Goal: Transaction & Acquisition: Purchase product/service

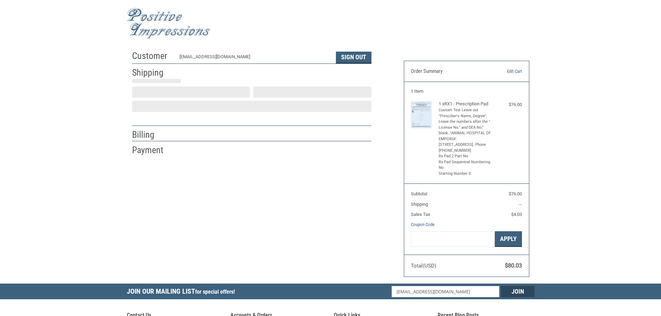
select select "US"
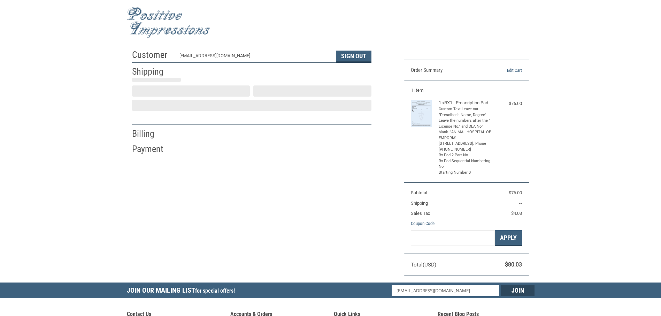
select select "VA"
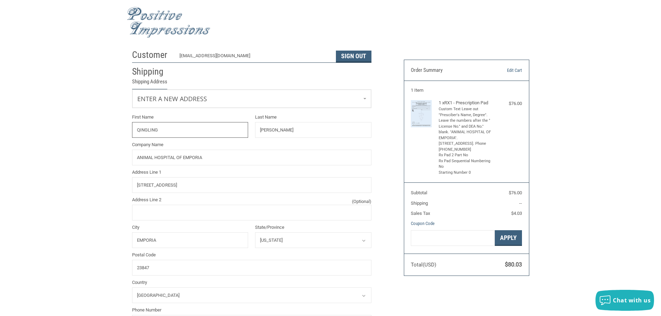
radio input "true"
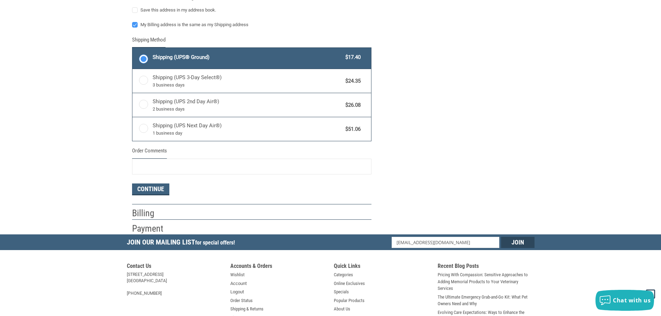
scroll to position [383, 0]
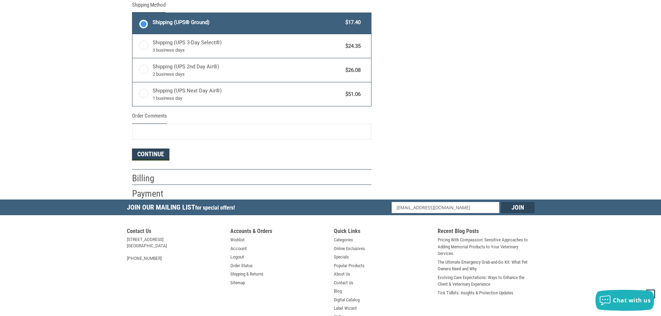
click at [152, 153] on button "Continue" at bounding box center [150, 154] width 37 height 12
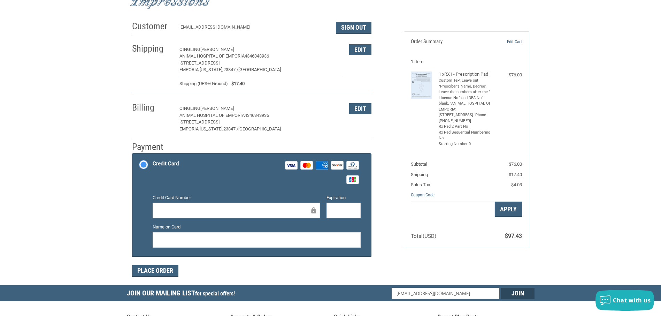
scroll to position [70, 0]
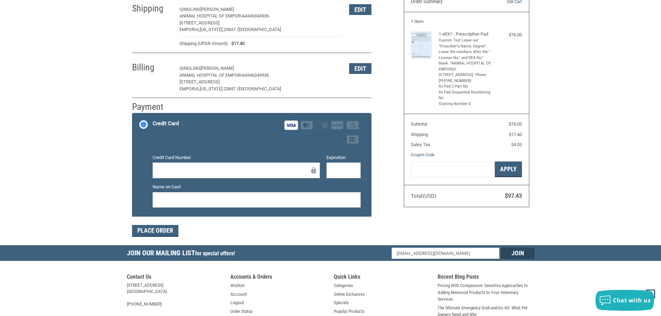
click at [307, 232] on div "Place Order" at bounding box center [251, 231] width 239 height 12
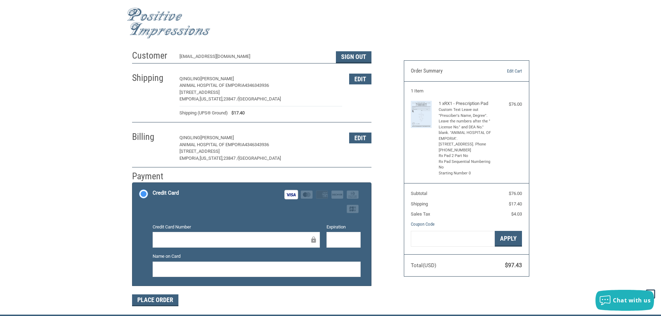
scroll to position [0, 0]
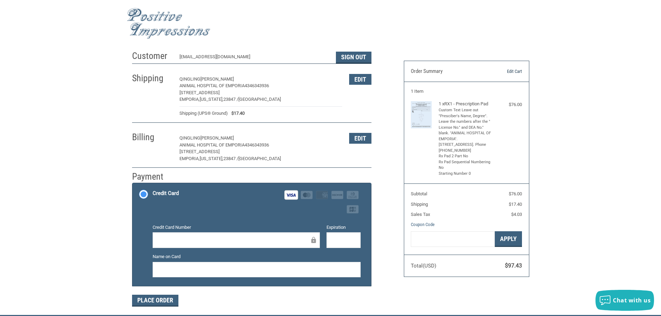
click at [517, 70] on link "Edit Cart" at bounding box center [504, 71] width 36 height 7
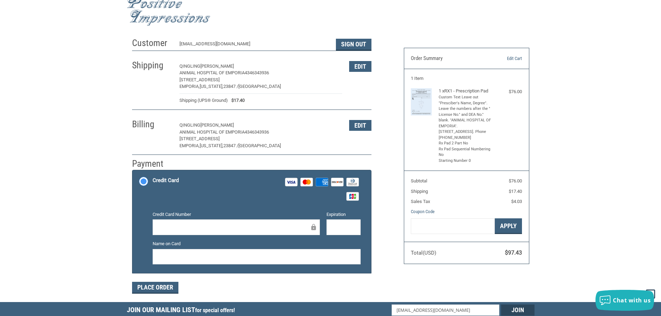
scroll to position [1, 0]
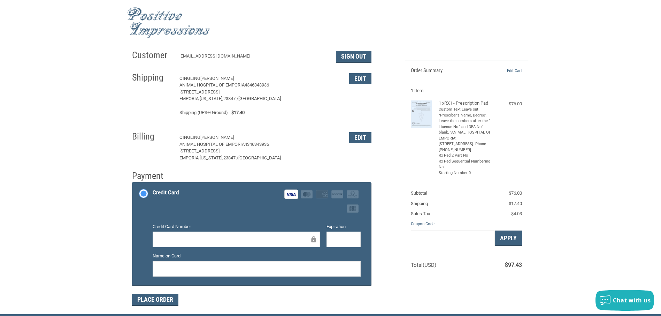
click at [108, 221] on div "Customer qinglingchen@hotmail.com Sign Out Shipping QINGLING CHEN ANIMAL HOSPIT…" at bounding box center [330, 180] width 661 height 268
click at [108, 239] on div "Customer qinglingchen@hotmail.com Sign Out Shipping QINGLING CHEN ANIMAL HOSPIT…" at bounding box center [330, 180] width 661 height 268
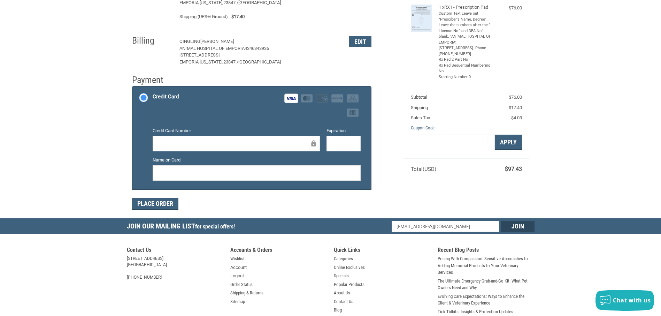
scroll to position [105, 0]
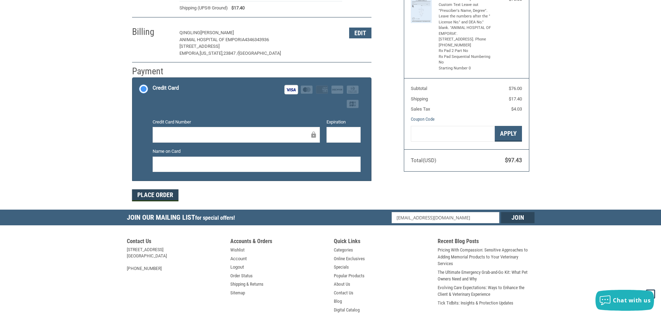
click at [169, 194] on button "Place Order" at bounding box center [155, 195] width 46 height 12
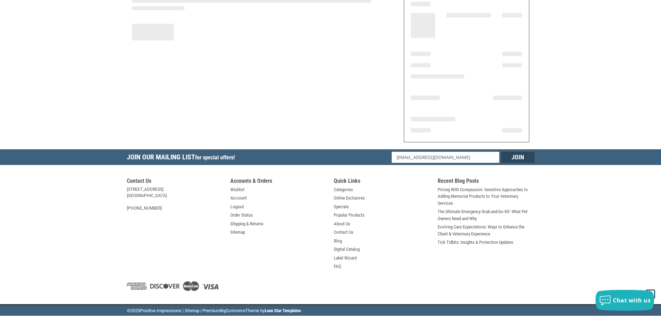
scroll to position [85, 0]
